Goal: Transaction & Acquisition: Purchase product/service

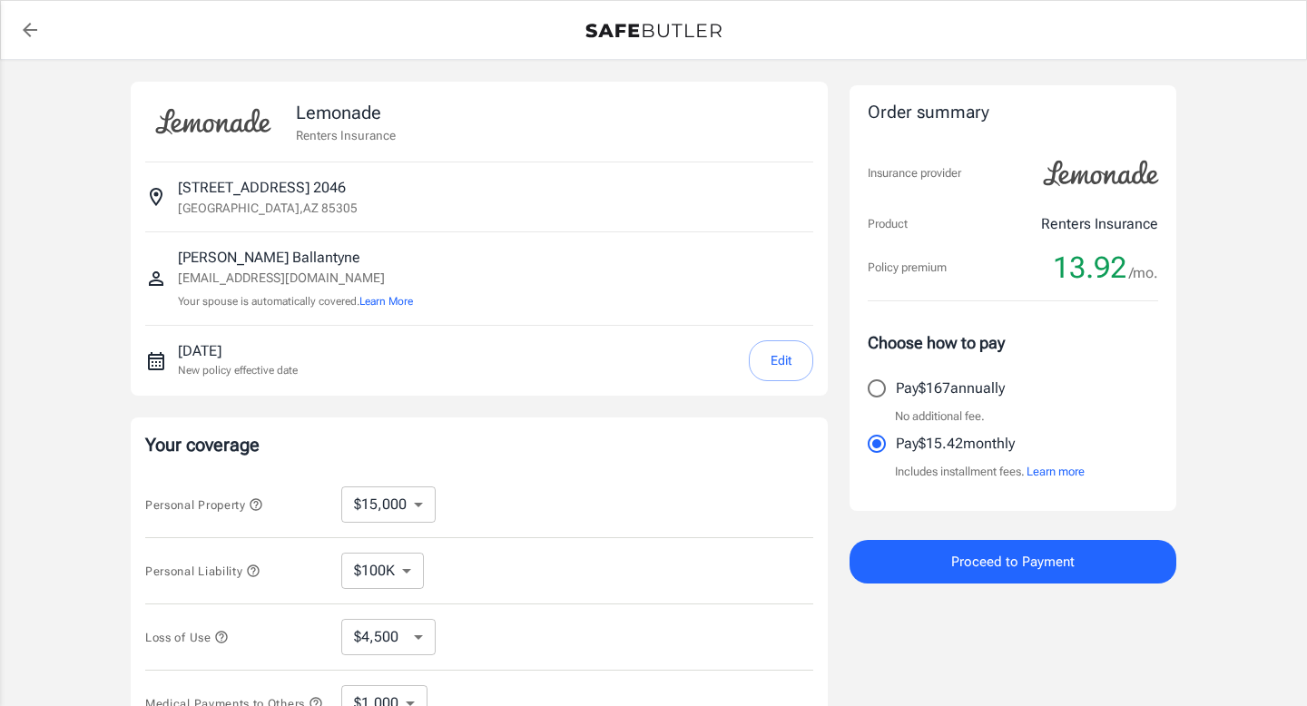
select select "15000"
select select "500"
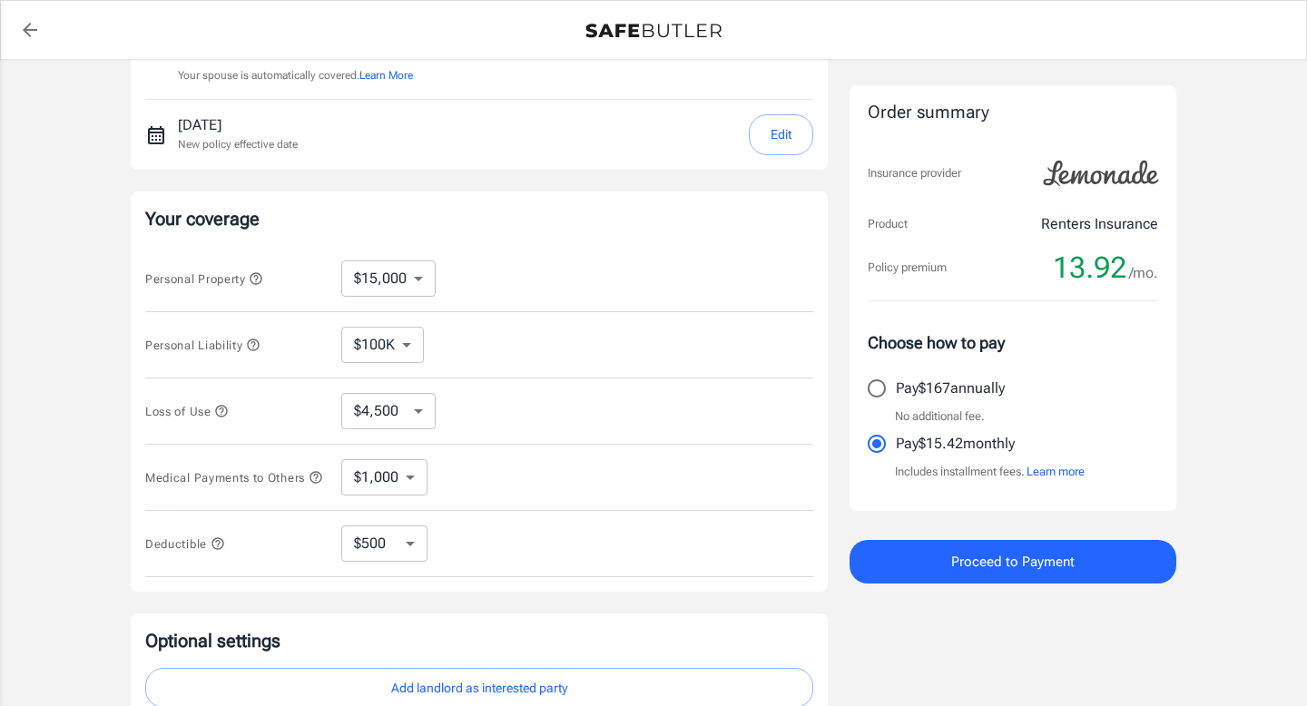
click at [413, 291] on select "$10,000 $15,000 $20,000 $25,000 $30,000 $40,000 $50,000 $100K $150K $200K $250K" at bounding box center [388, 278] width 94 height 36
select select "10000"
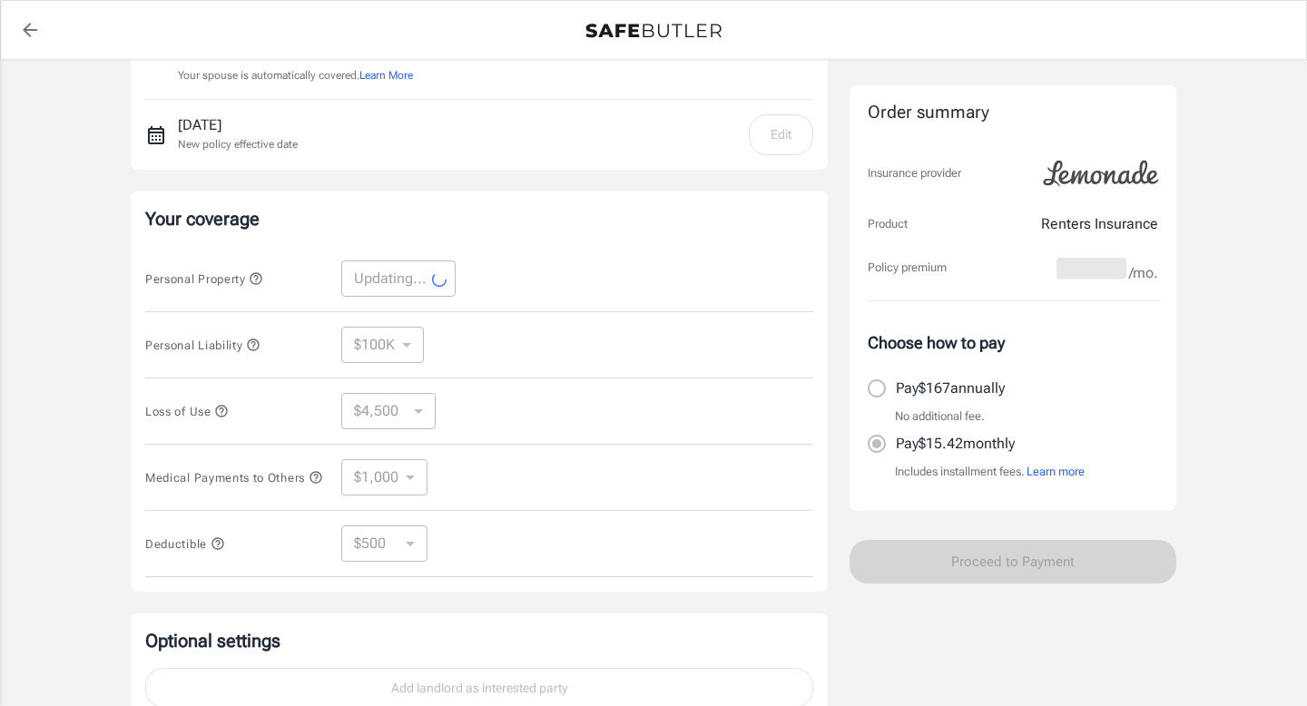
select select "10000"
select select "3000"
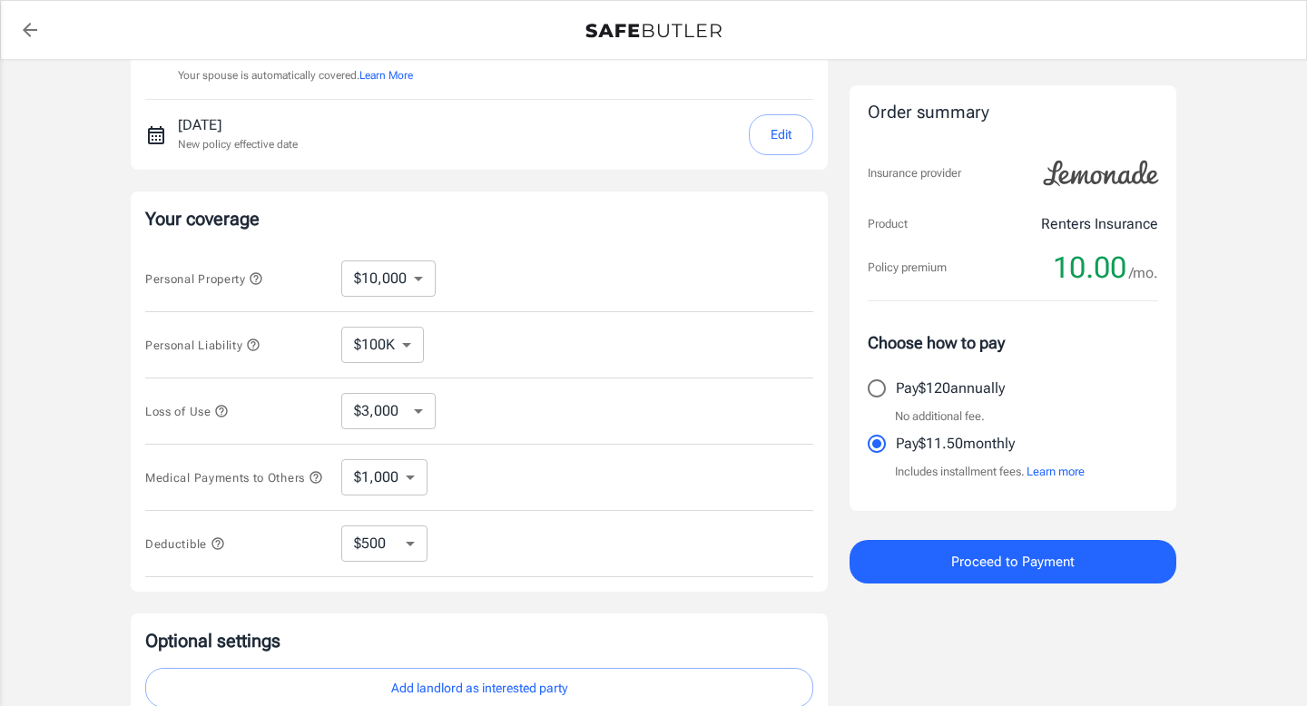
click at [88, 383] on div "Lemonade Renters Insurance [STREET_ADDRESS] [PERSON_NAME] [EMAIL_ADDRESS][DOMAI…" at bounding box center [653, 317] width 1307 height 966
click at [222, 412] on icon "button" at bounding box center [221, 411] width 15 height 15
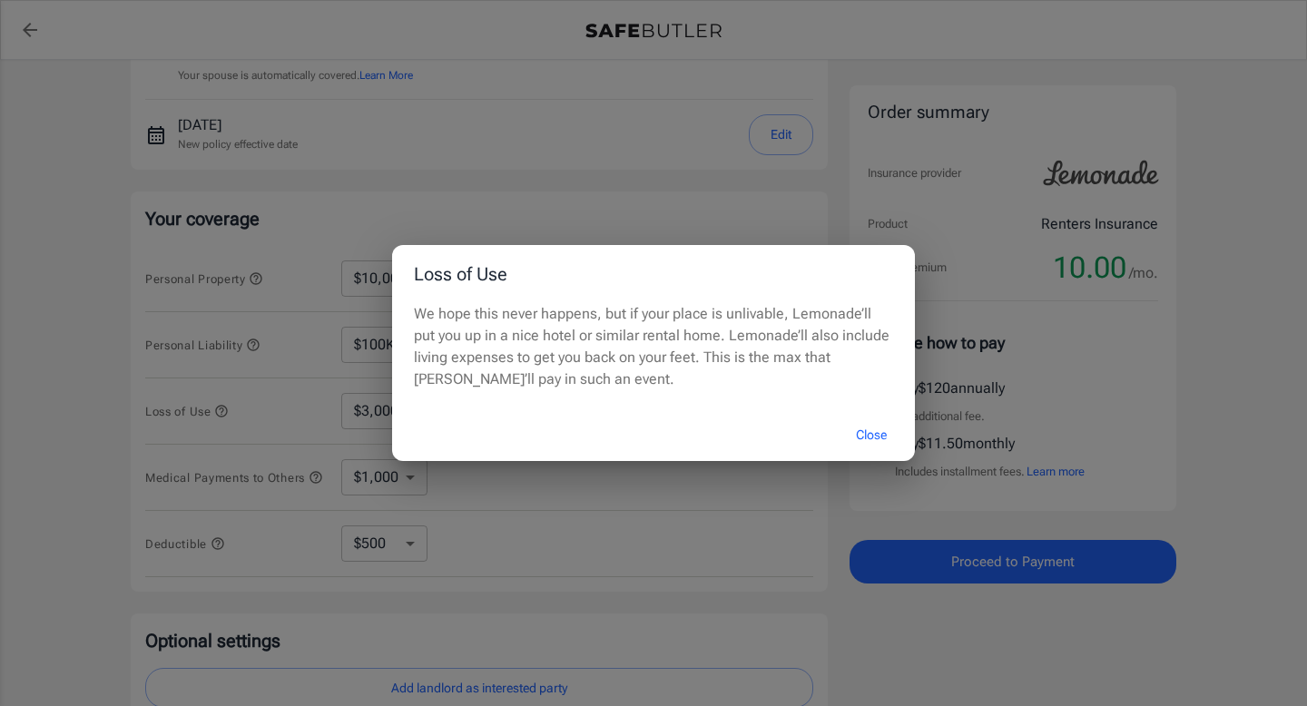
click at [869, 430] on button "Close" at bounding box center [871, 435] width 73 height 39
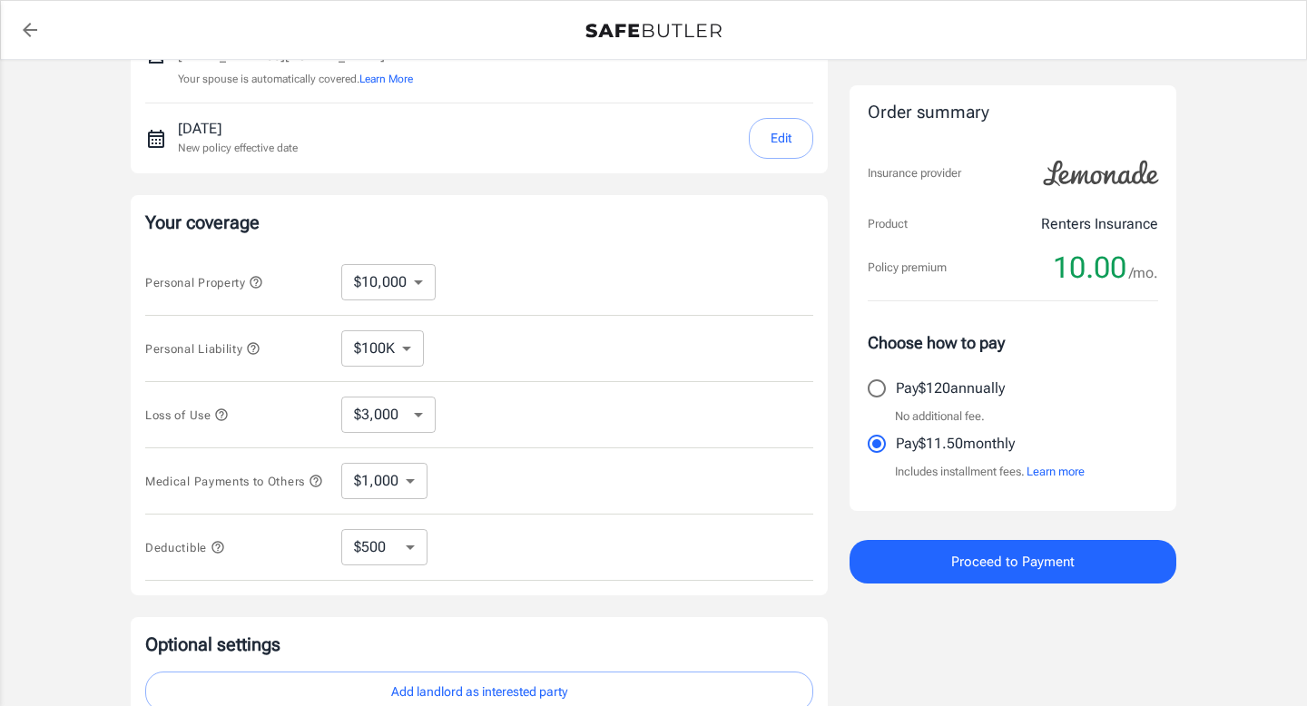
scroll to position [231, 0]
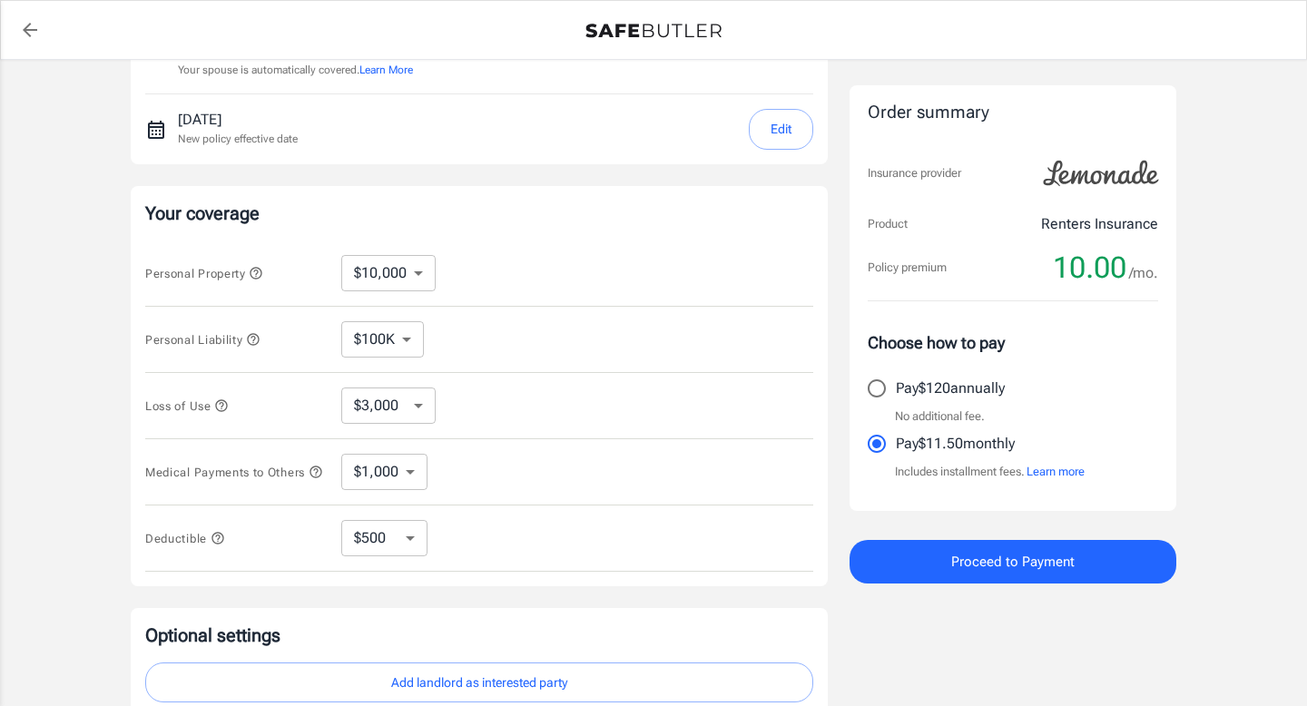
click at [389, 414] on select "$3,000 $6,000 $12,000 $21,000 $36,000 $60,000 $96,000 $153K $198K" at bounding box center [388, 406] width 94 height 36
click at [221, 408] on icon "button" at bounding box center [221, 405] width 15 height 15
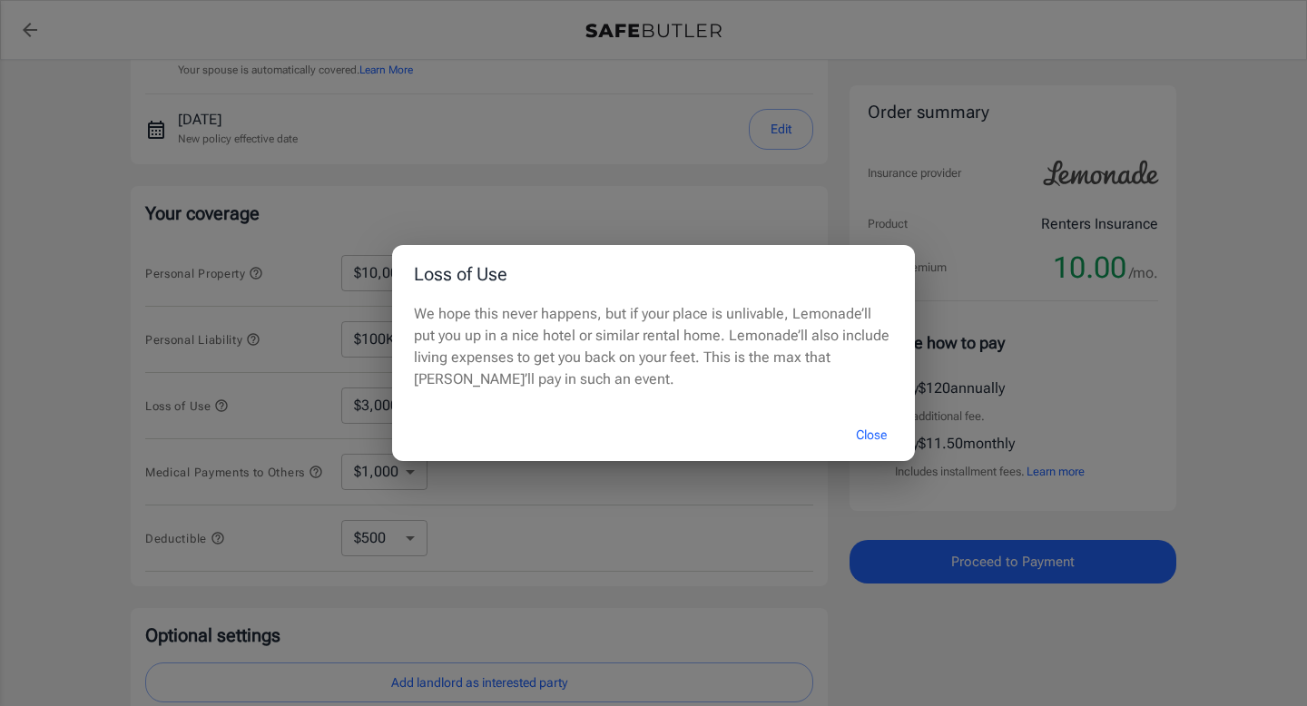
click at [879, 437] on button "Close" at bounding box center [871, 435] width 73 height 39
